Goal: Check status

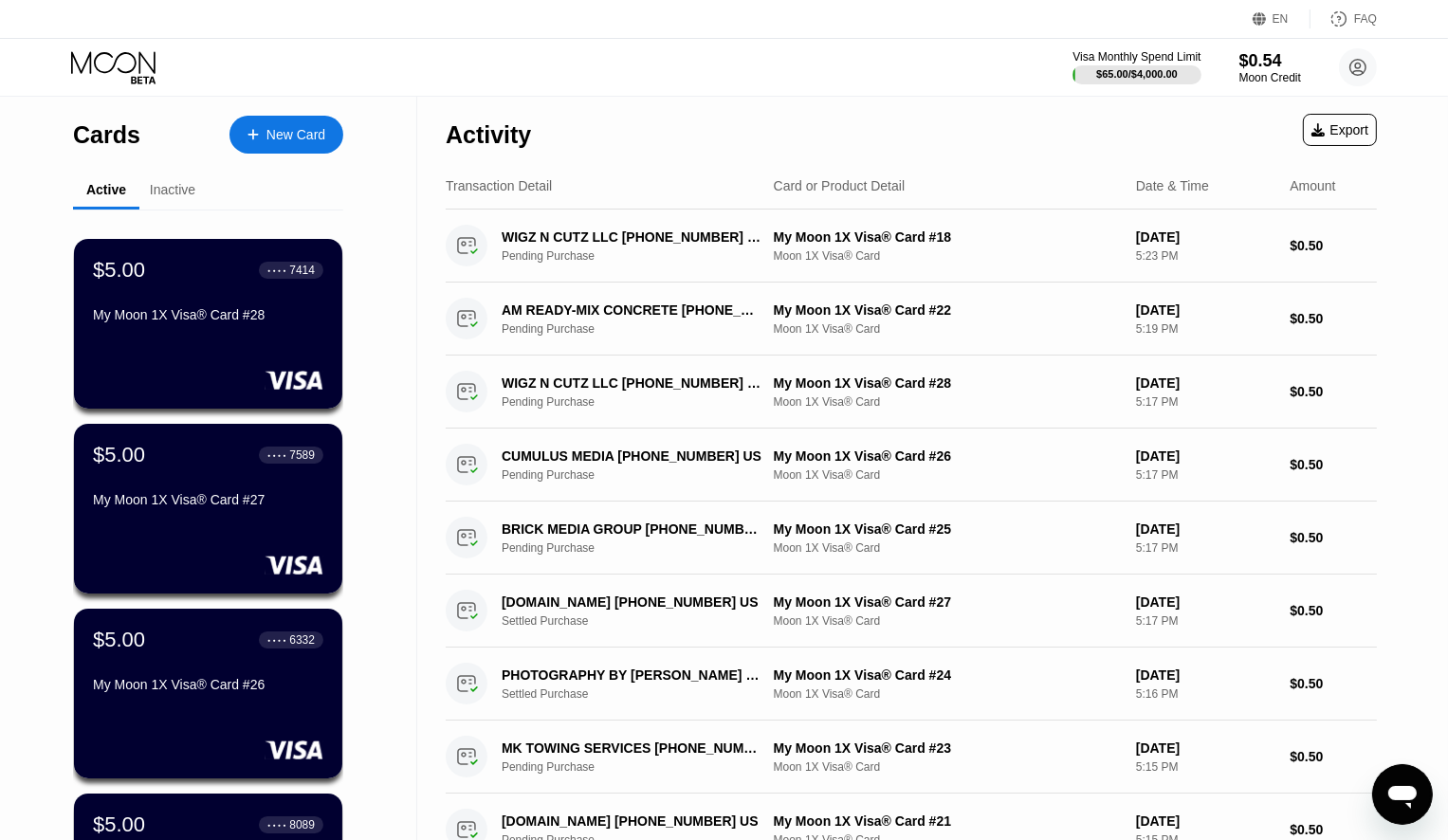
click at [372, 443] on div "Cards New Card Active Inactive $5.00 ● ● ● ● 7414 My Moon 1X Visa® Card #28 $5.…" at bounding box center [208, 673] width 417 height 1154
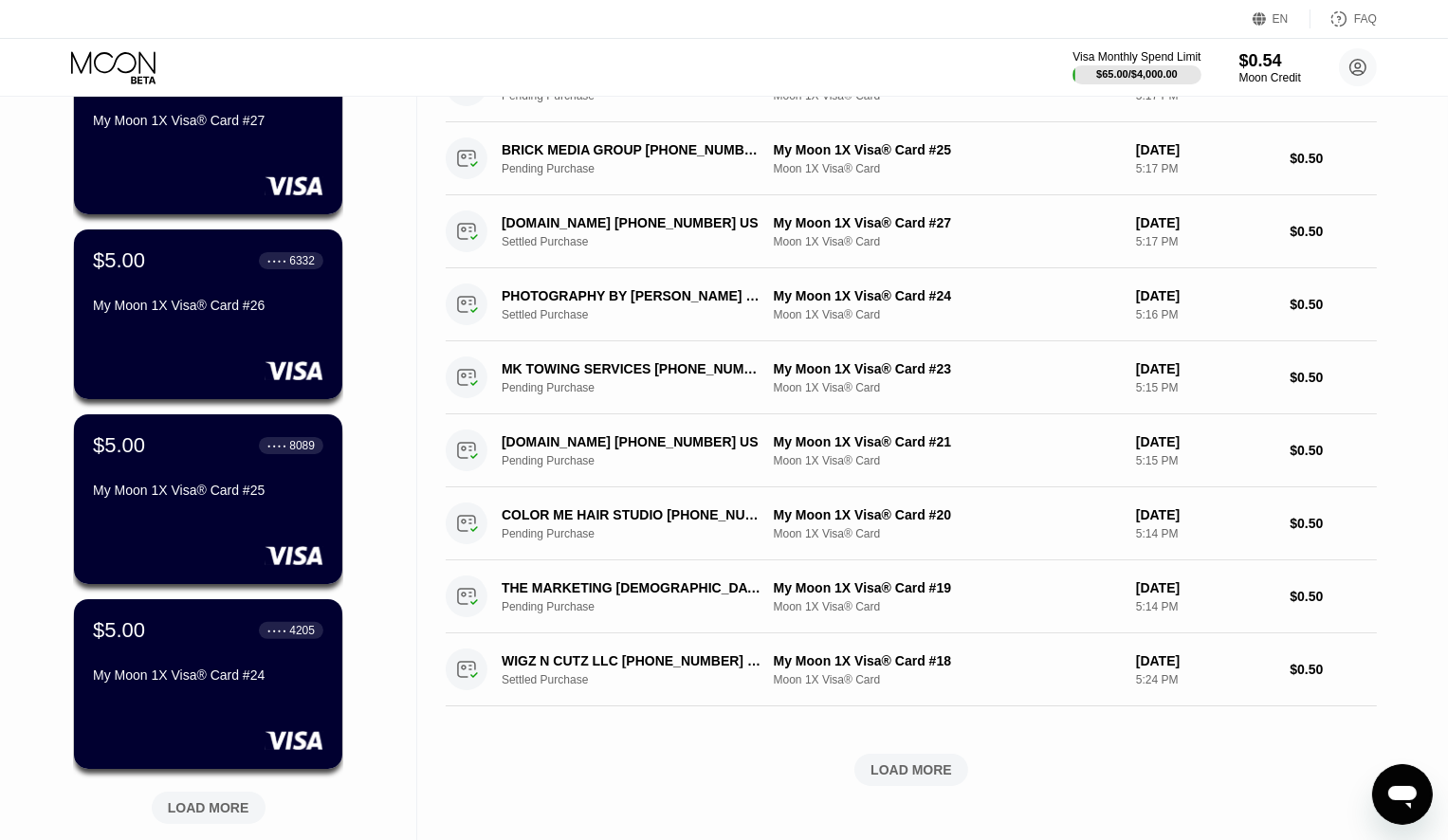
scroll to position [568, 0]
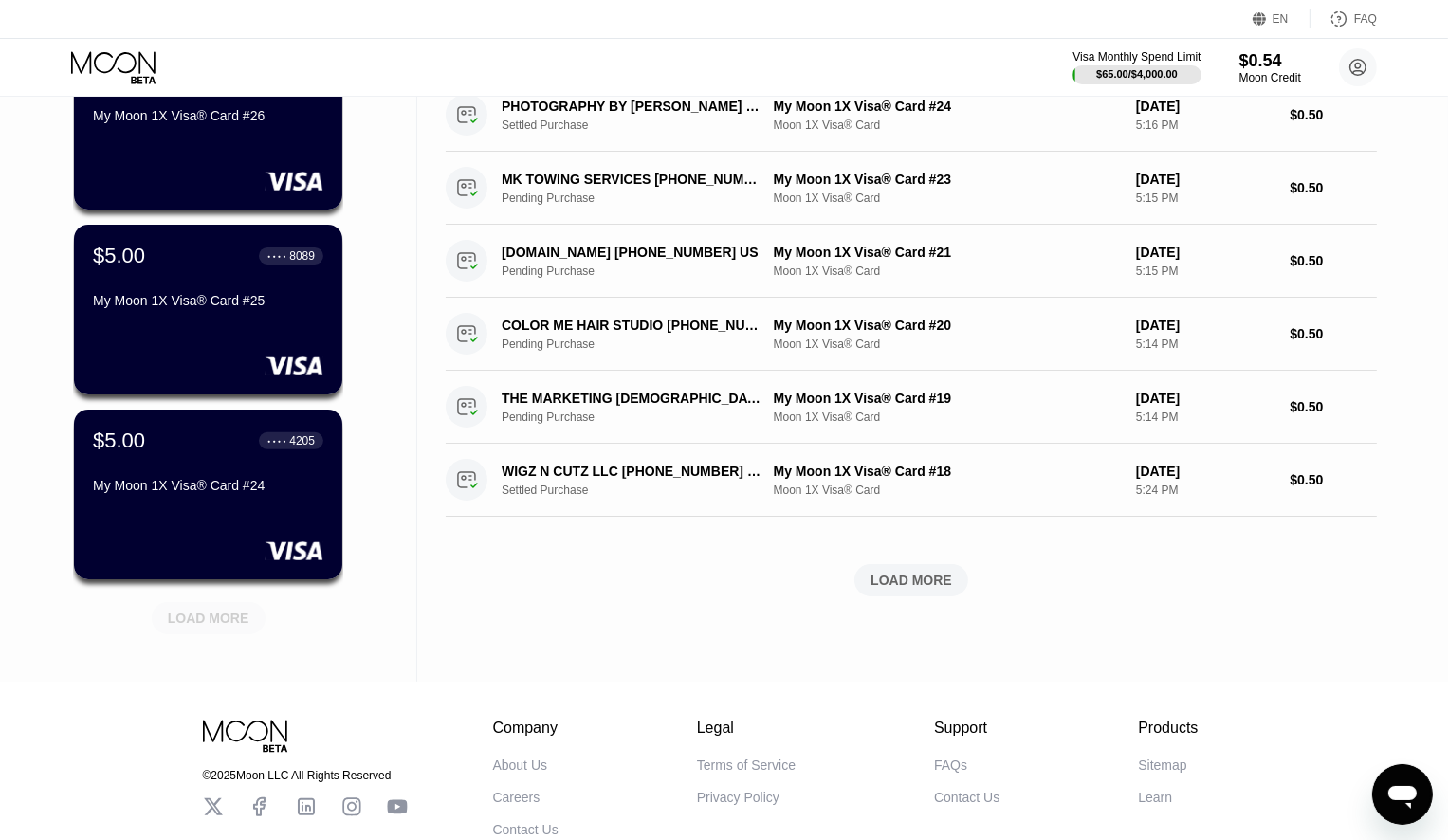
click at [212, 619] on div "LOAD MORE" at bounding box center [208, 618] width 81 height 17
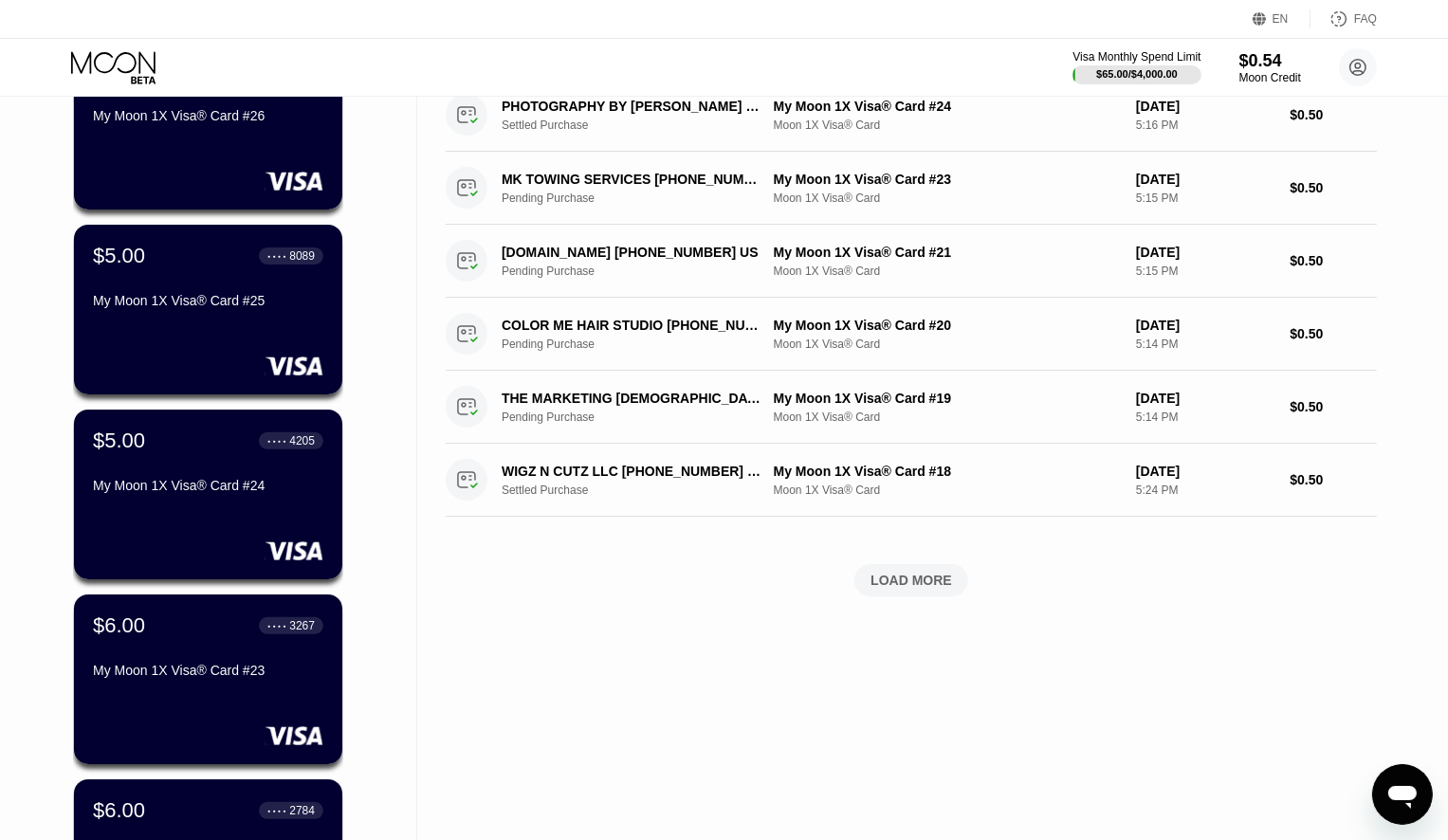
click at [387, 399] on div "Cards New Card Active Inactive $5.00 ● ● ● ● 7414 My Moon 1X Visa® Card #28 $5.…" at bounding box center [208, 566] width 417 height 2078
click at [379, 456] on div "Cards New Card Active Inactive $5.00 ● ● ● ● 7414 My Moon 1X Visa® Card #28 $5.…" at bounding box center [208, 566] width 417 height 2078
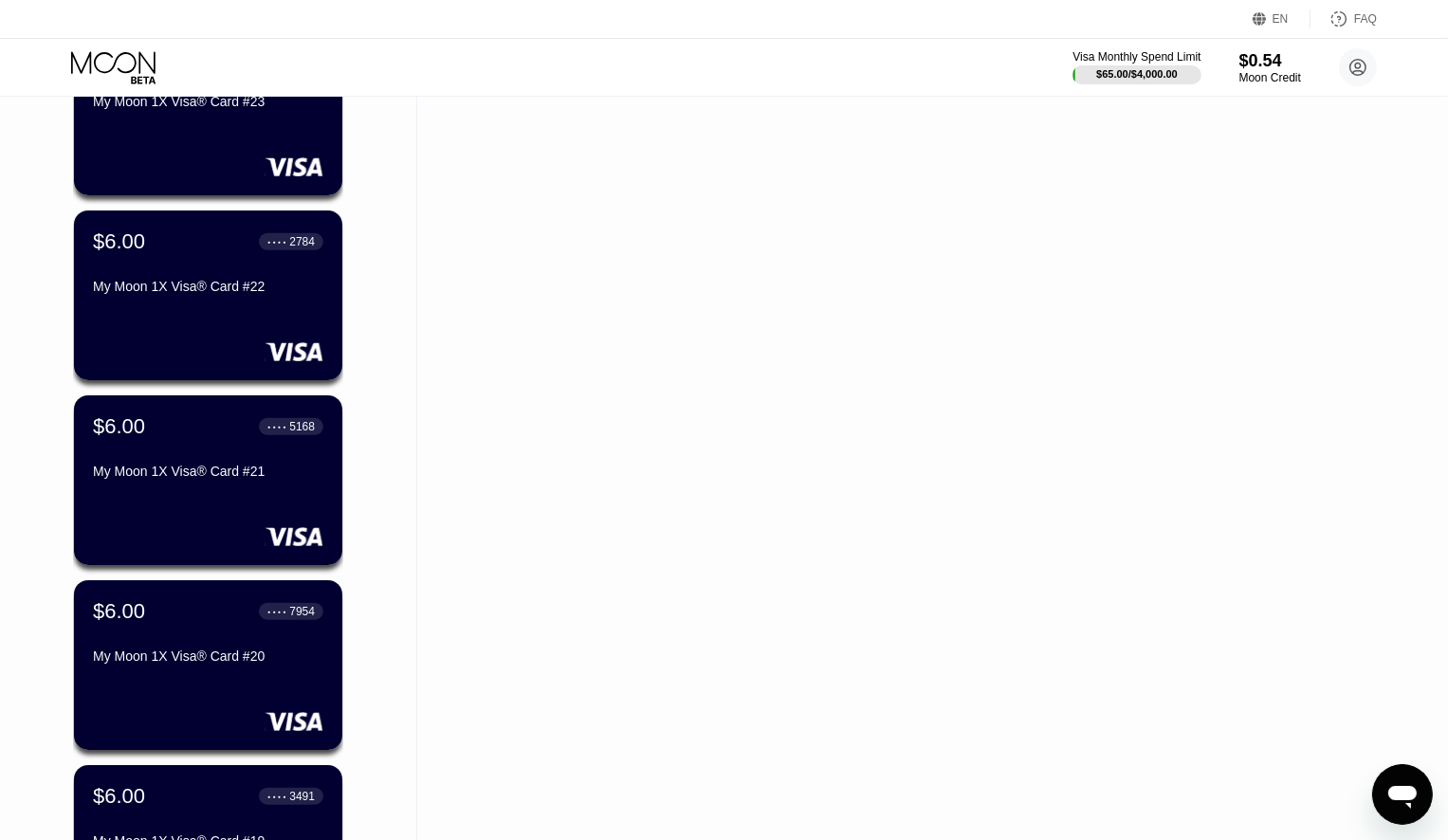
scroll to position [1232, 0]
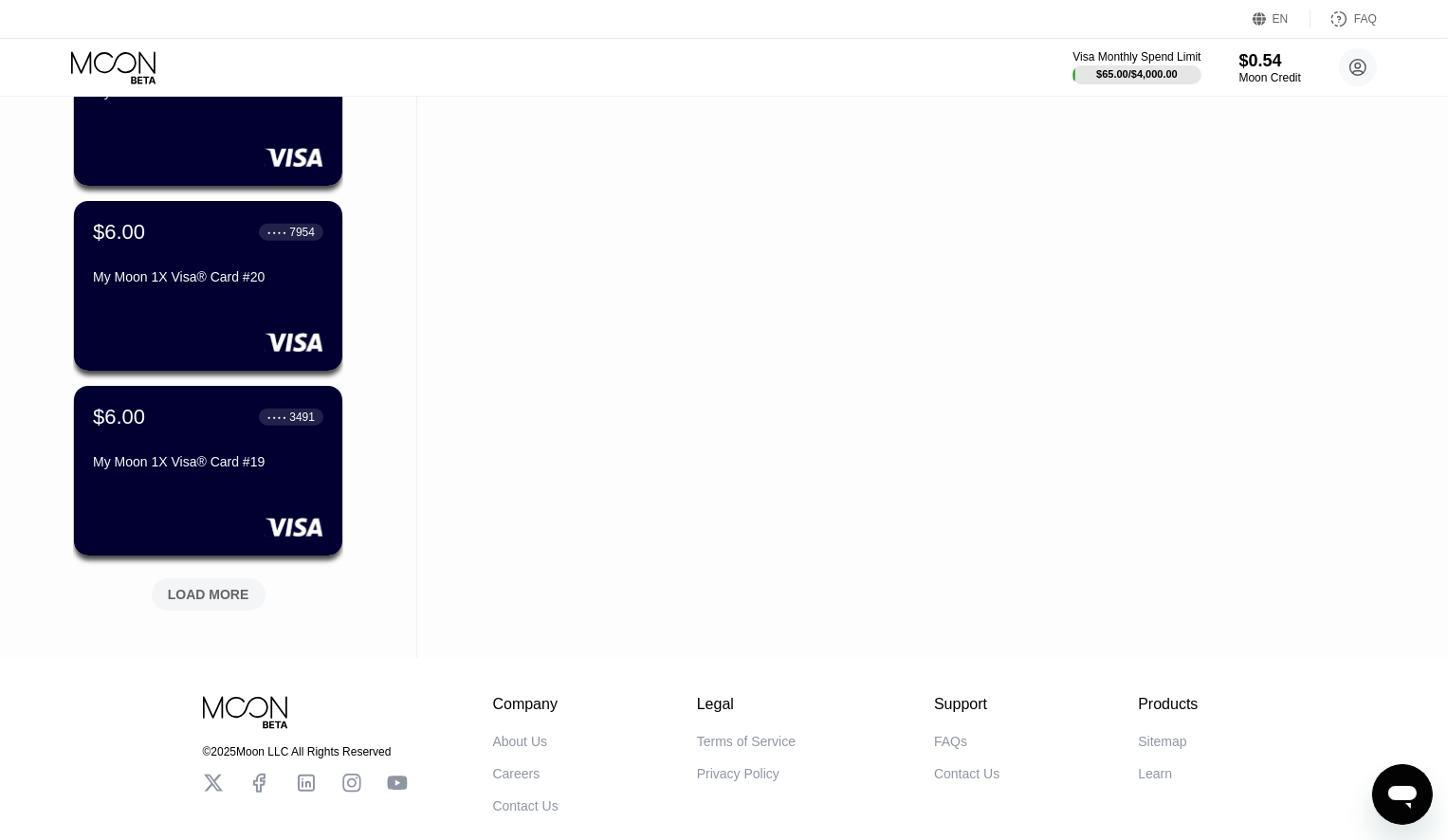
click at [199, 610] on div "LOAD MORE" at bounding box center [208, 594] width 114 height 32
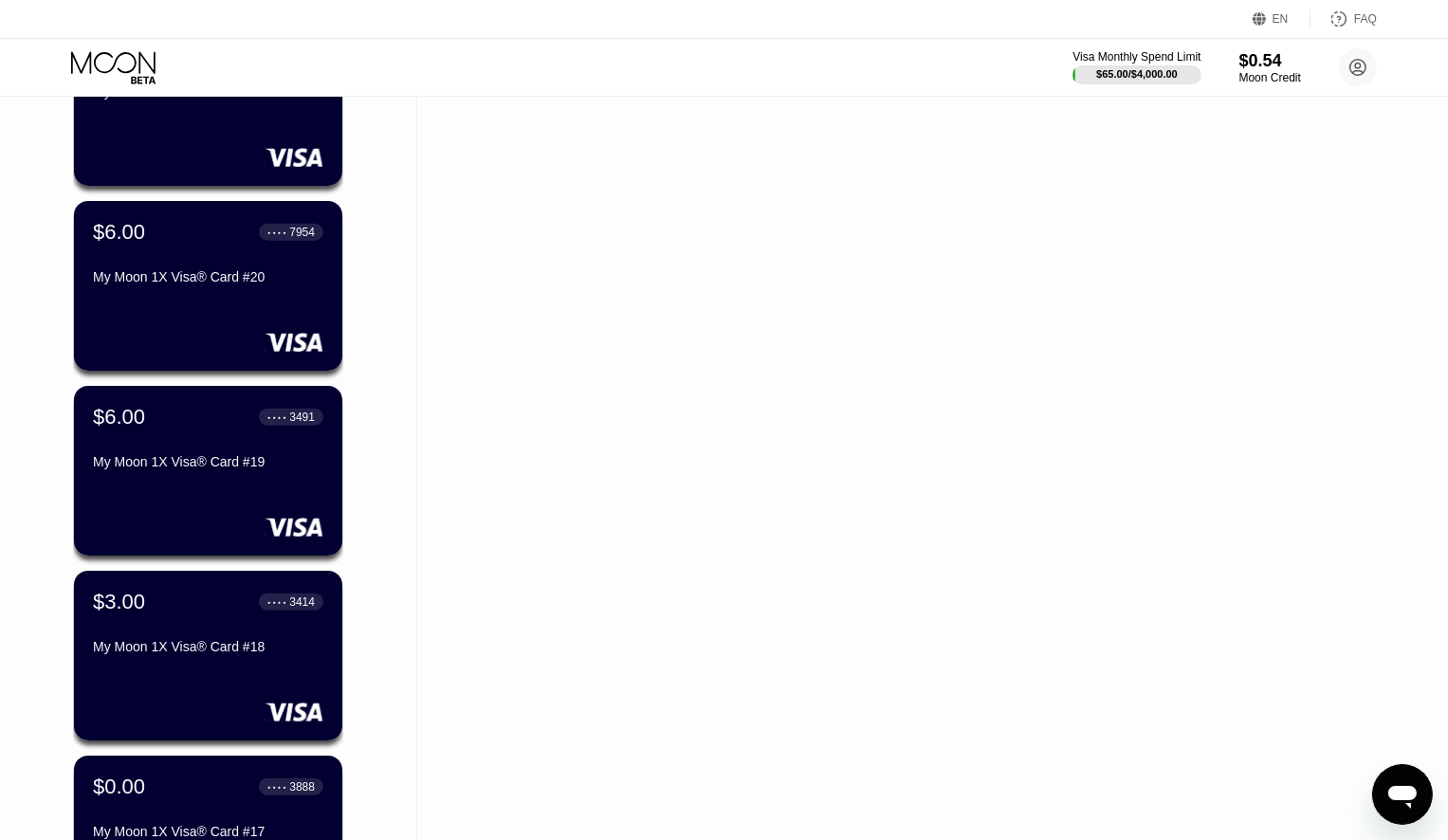
scroll to position [1706, 0]
